Goal: Transaction & Acquisition: Book appointment/travel/reservation

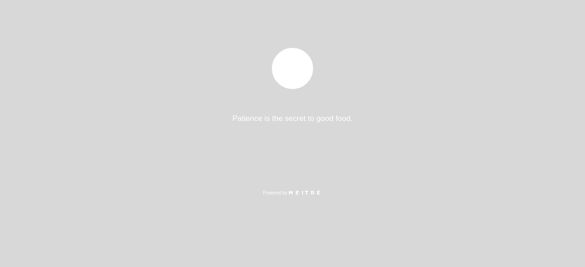
select select "es"
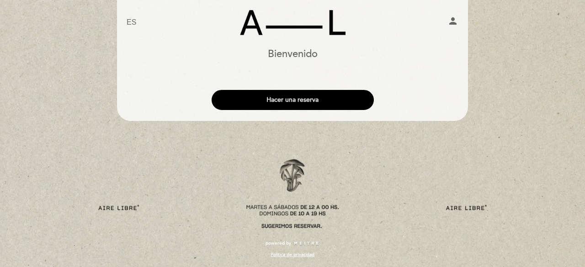
click at [294, 101] on button "Hacer una reserva" at bounding box center [292, 100] width 162 height 20
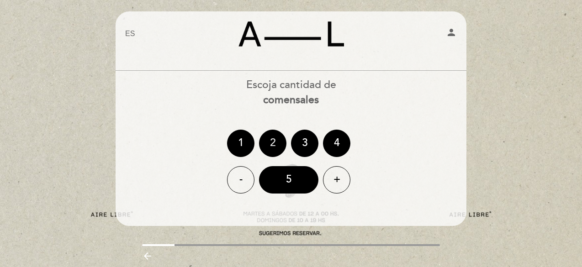
click at [282, 137] on div "2" at bounding box center [272, 143] width 27 height 27
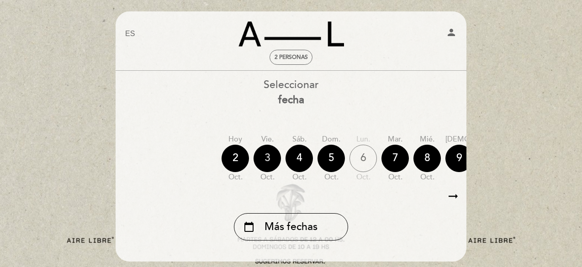
click at [268, 161] on div "3" at bounding box center [266, 158] width 27 height 27
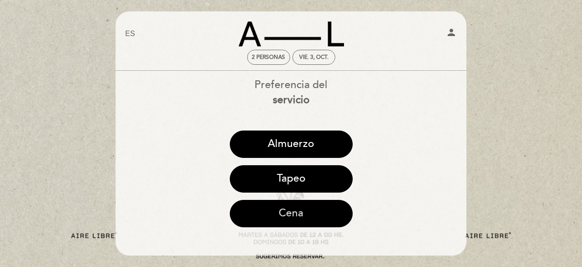
click at [298, 214] on button "Cena" at bounding box center [291, 213] width 123 height 27
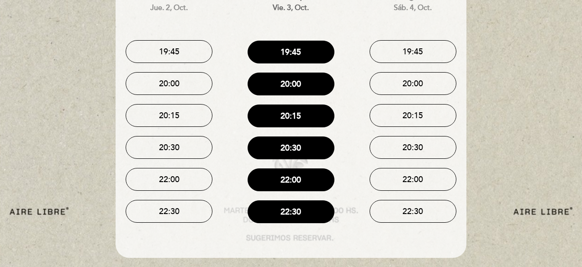
scroll to position [91, 0]
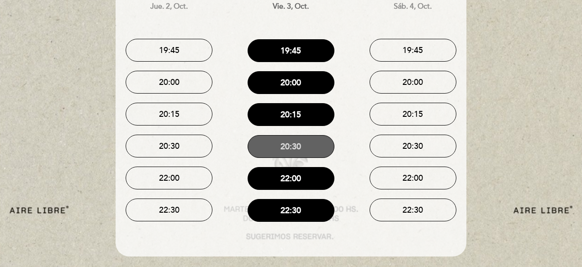
click at [289, 146] on button "20:30" at bounding box center [291, 146] width 87 height 23
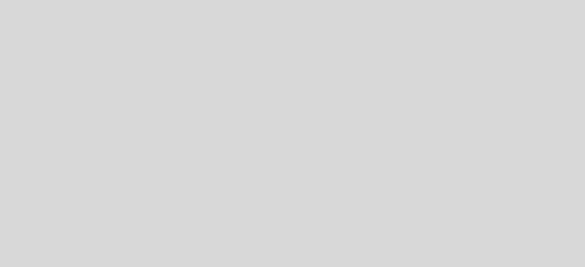
select select "es"
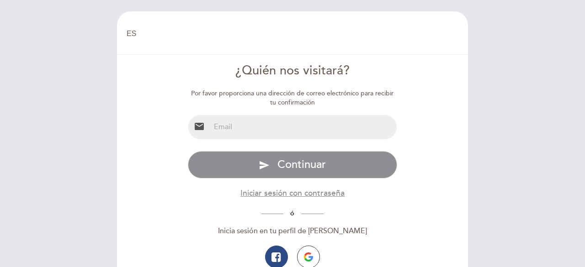
click at [237, 127] on input "email" at bounding box center [303, 127] width 187 height 24
type input "[EMAIL_ADDRESS][DOMAIN_NAME]"
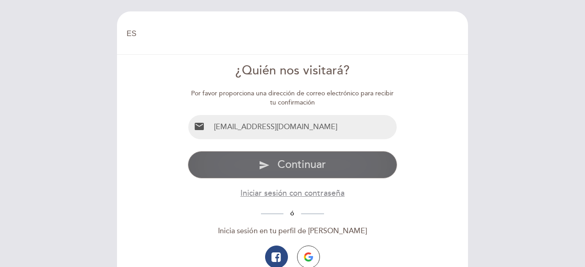
click at [330, 161] on button "send Continuar" at bounding box center [293, 164] width 210 height 27
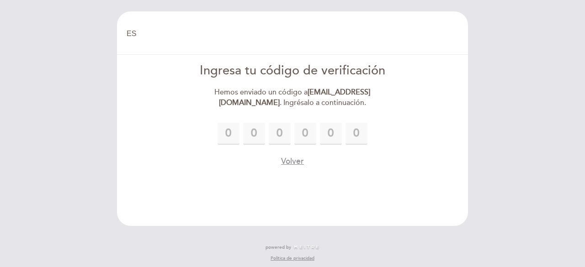
type input "6"
type input "4"
type input "6"
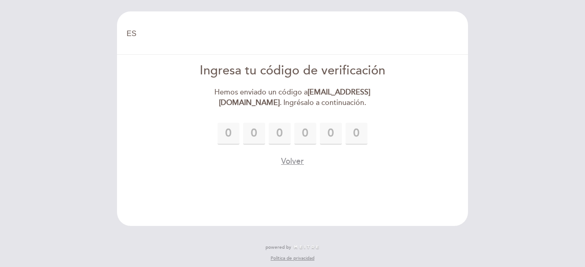
type input "2"
